Goal: Task Accomplishment & Management: Complete application form

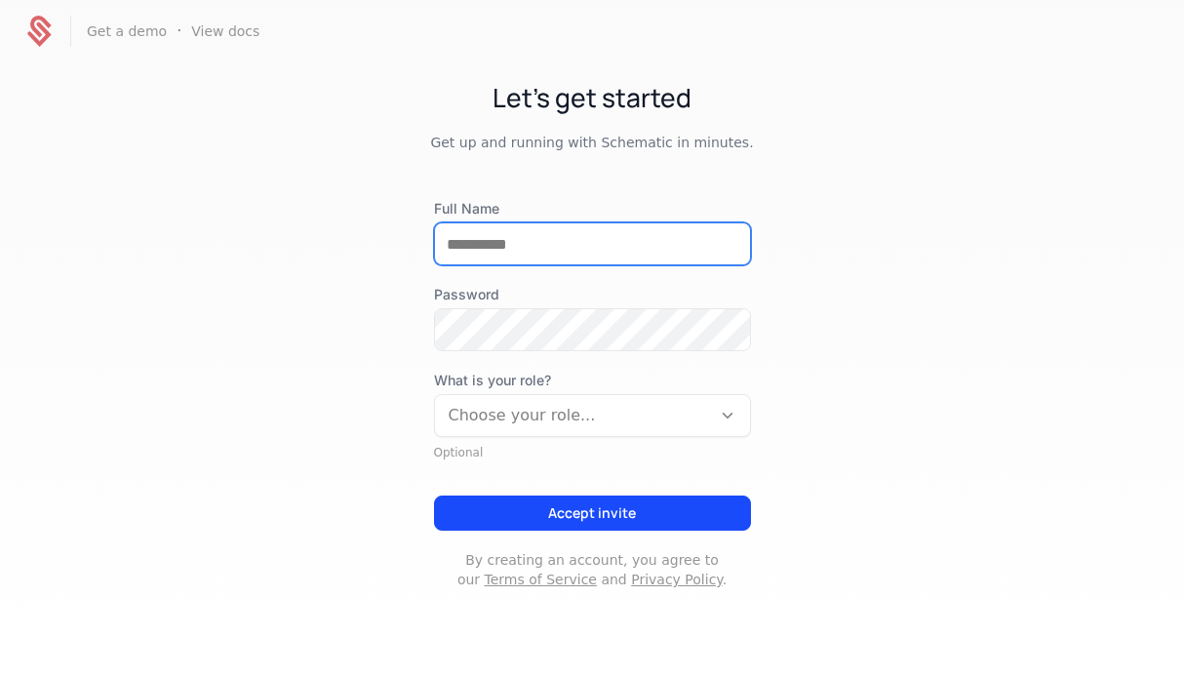
click at [503, 250] on input "Full Name" at bounding box center [592, 243] width 315 height 41
type input "**********"
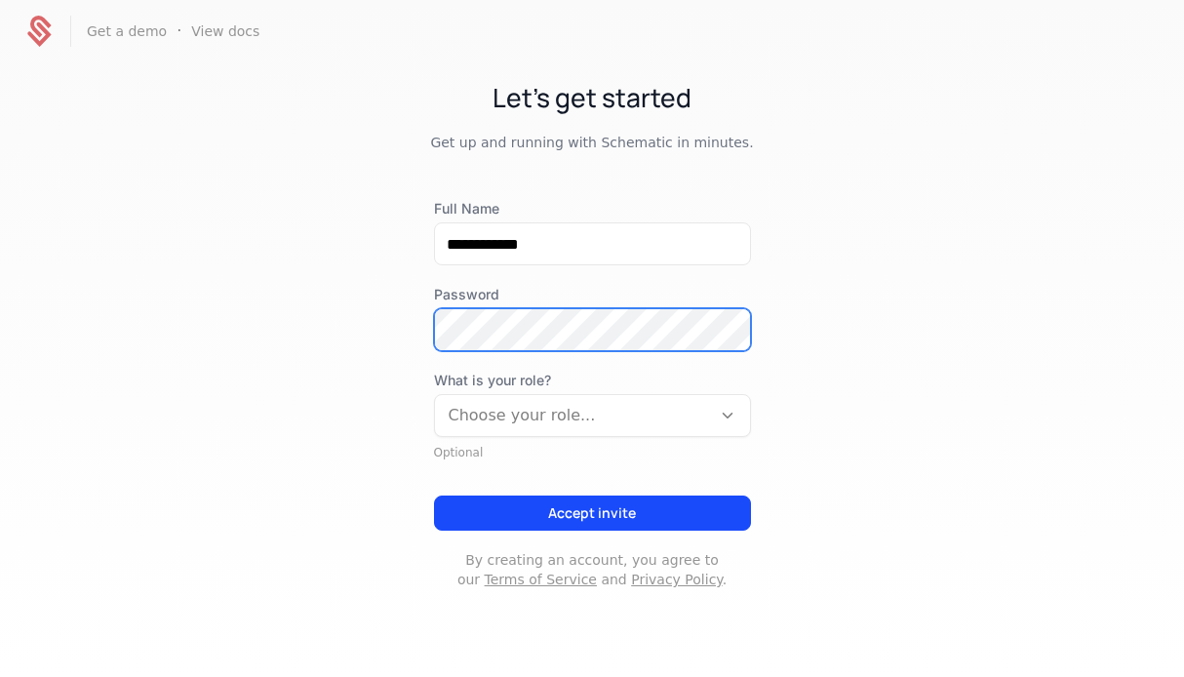
click at [0, 676] on com-1password-button at bounding box center [0, 677] width 0 height 0
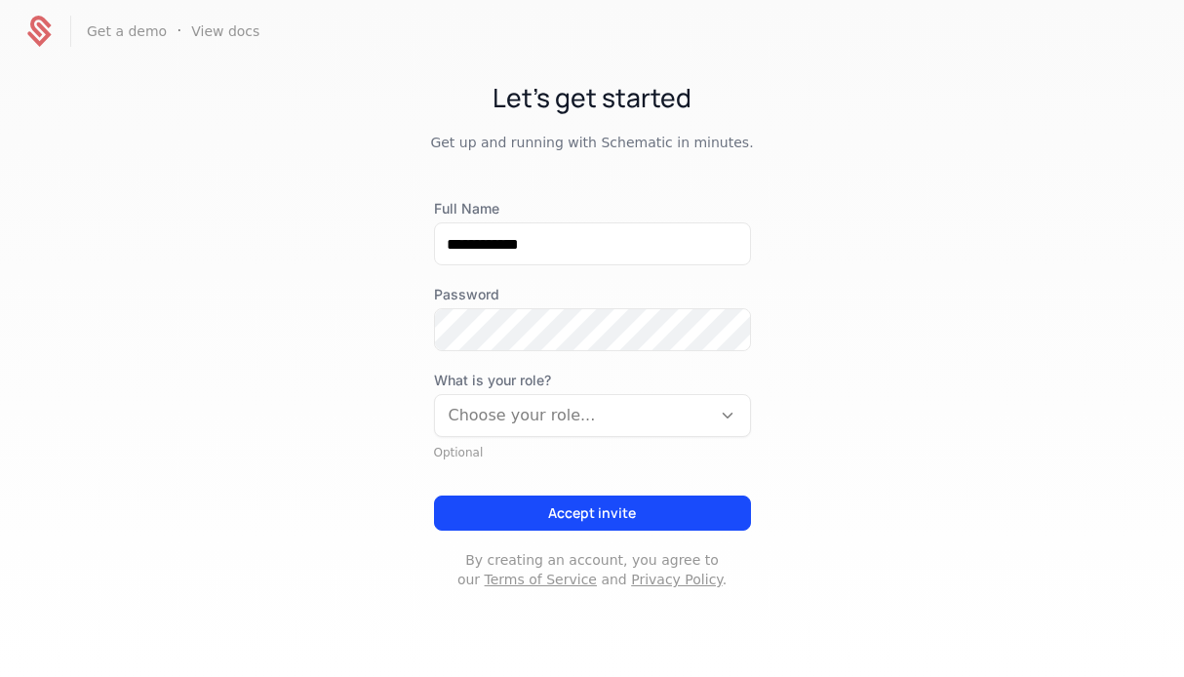
click at [608, 416] on div at bounding box center [573, 415] width 249 height 27
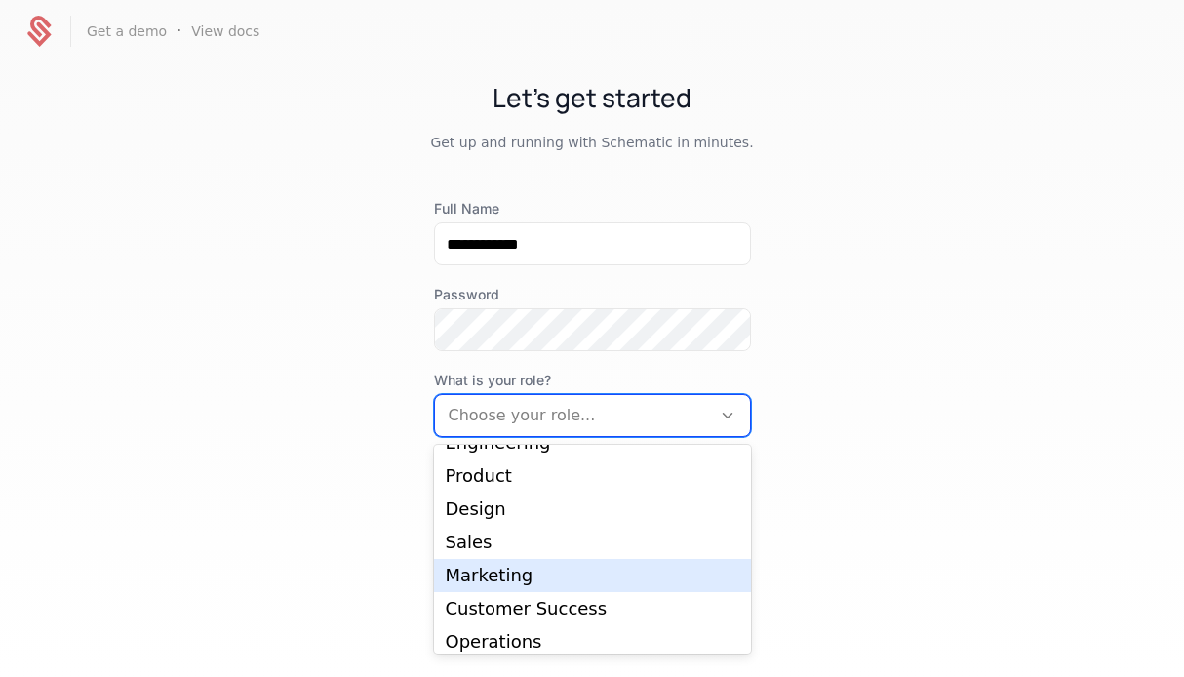
scroll to position [31, 0]
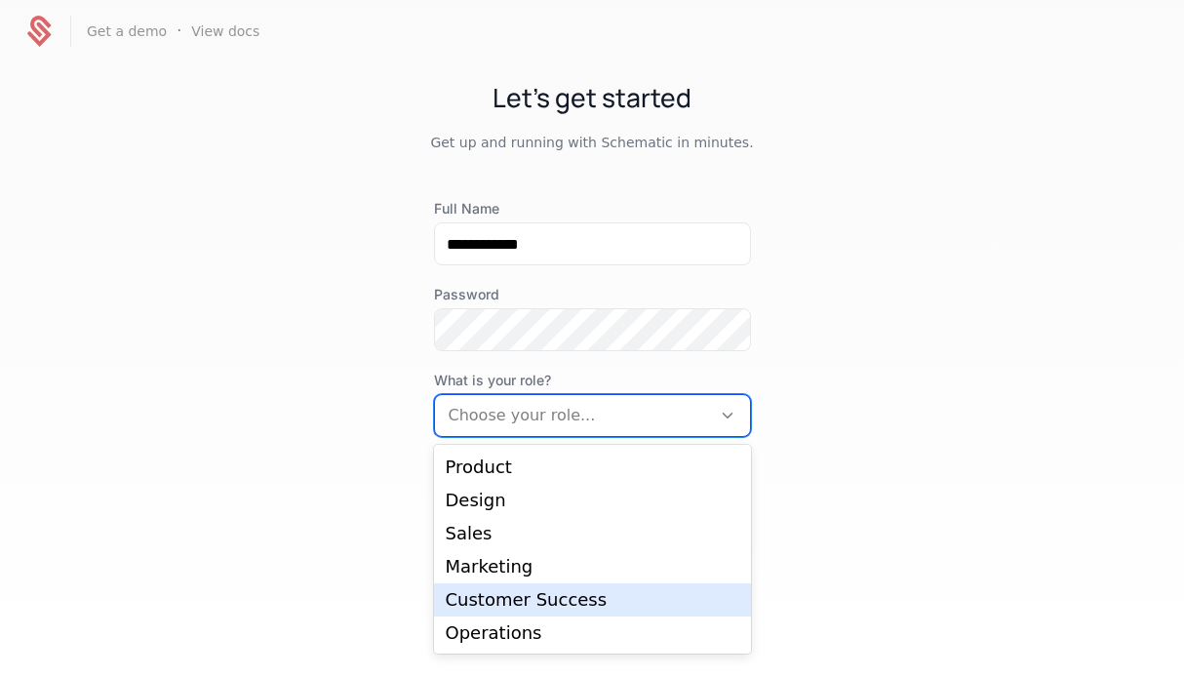
click at [539, 593] on div "Customer Success" at bounding box center [593, 600] width 294 height 18
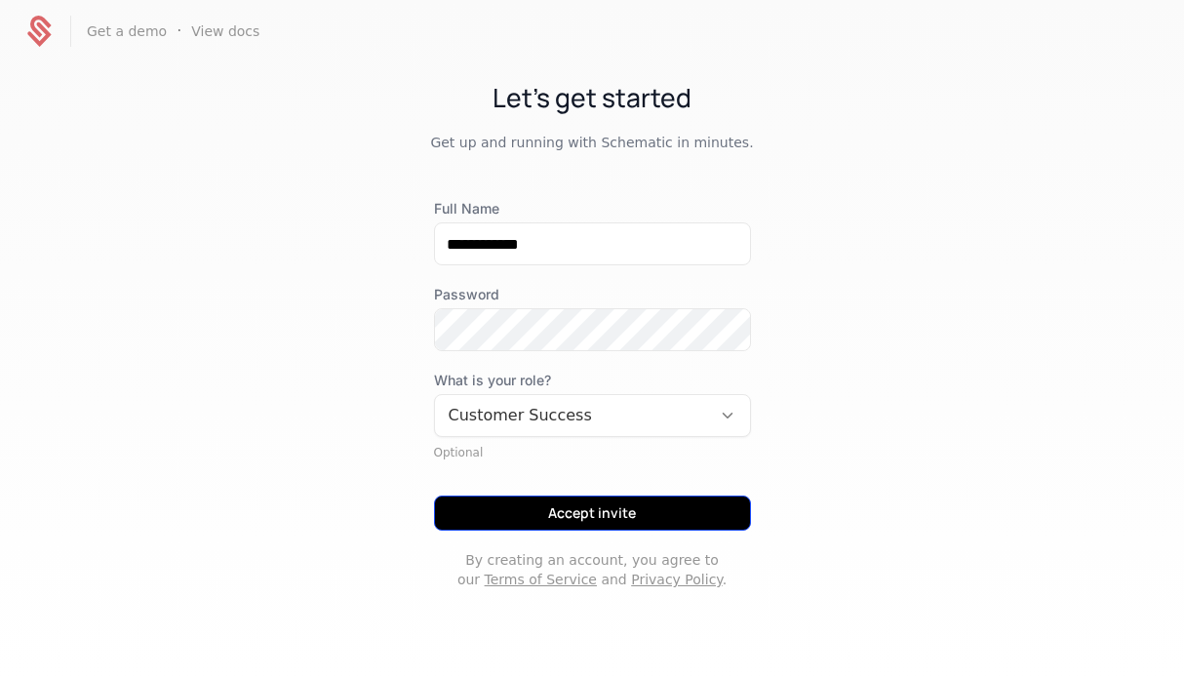
click at [593, 513] on button "Accept invite" at bounding box center [592, 512] width 317 height 35
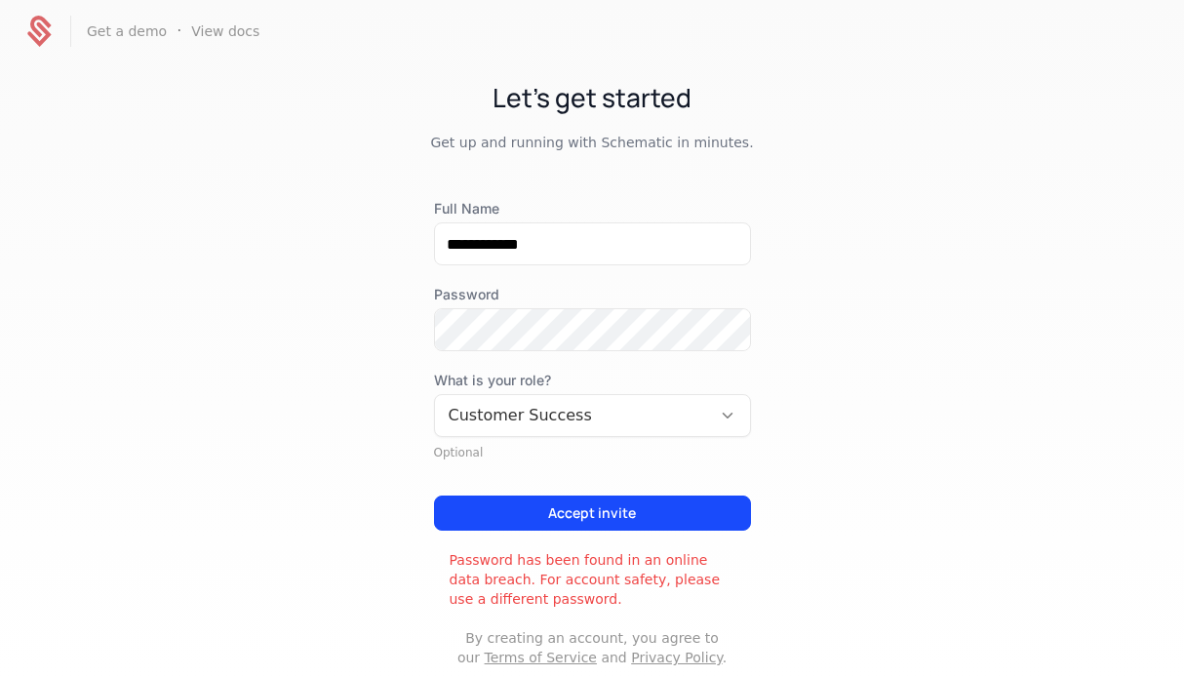
scroll to position [47, 0]
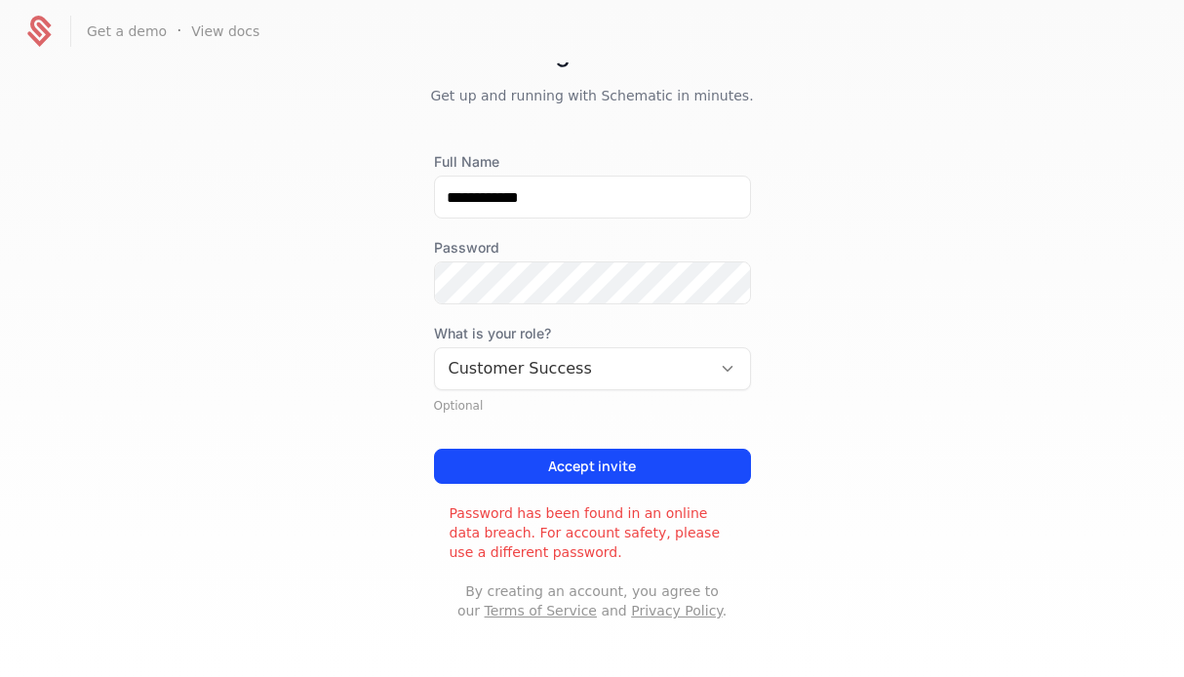
click at [865, 385] on div "**********" at bounding box center [592, 368] width 1184 height 612
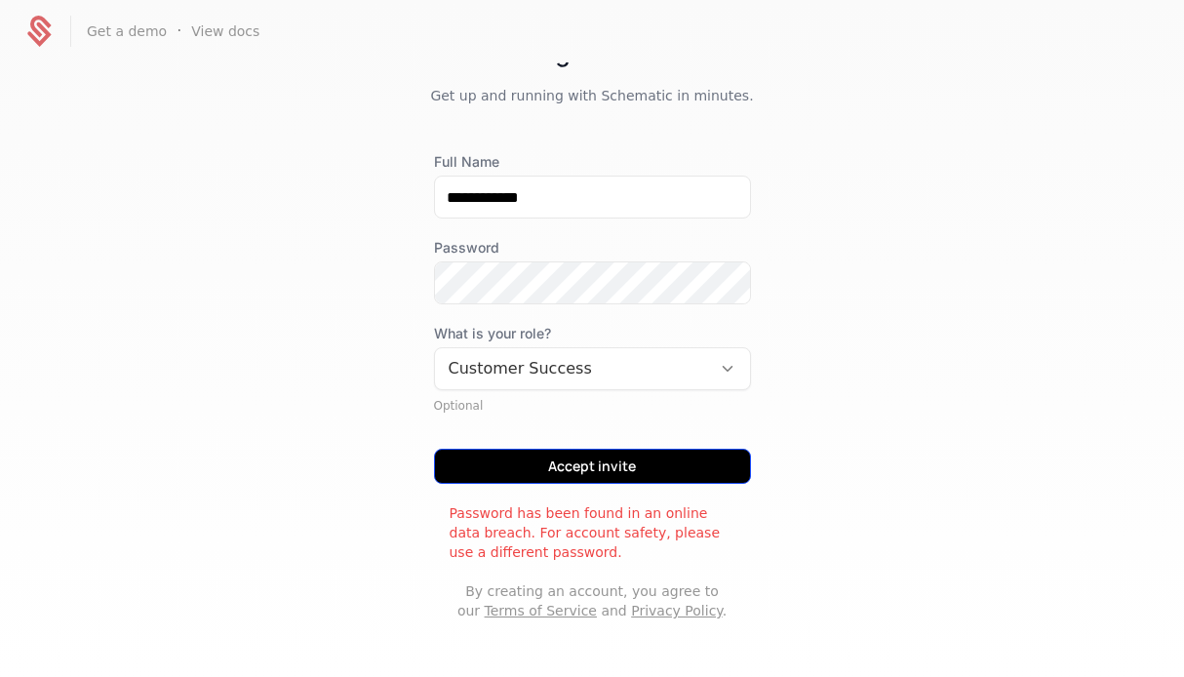
click at [580, 469] on button "Accept invite" at bounding box center [592, 466] width 317 height 35
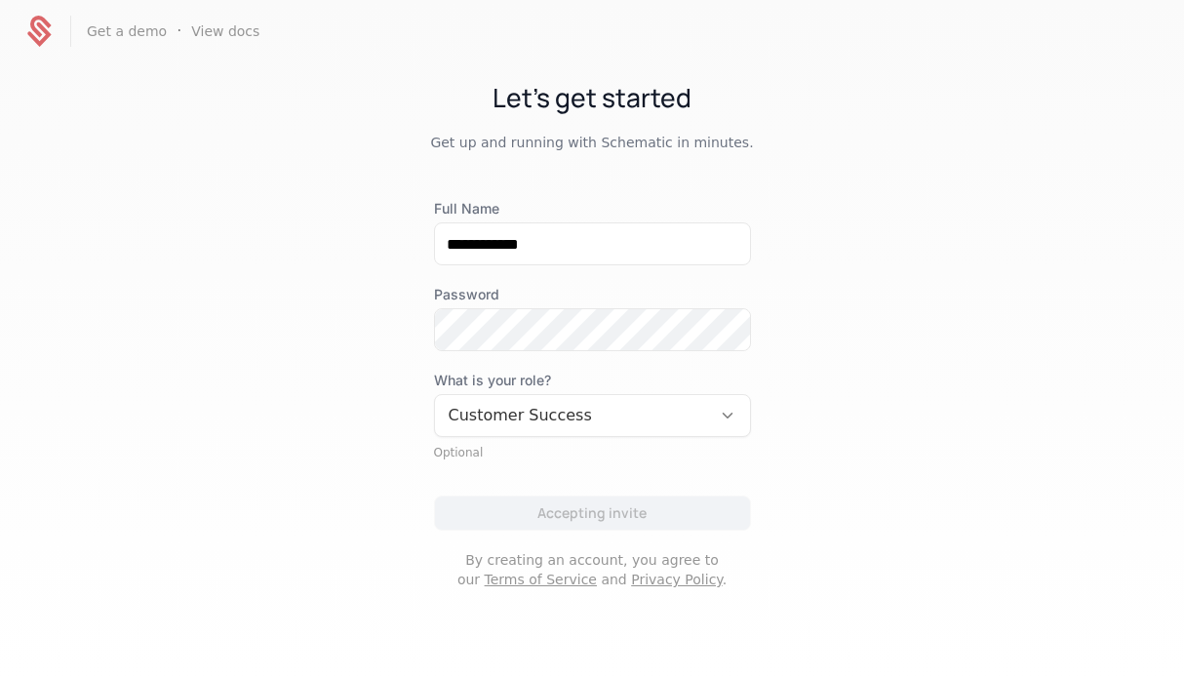
scroll to position [0, 0]
